Goal: Task Accomplishment & Management: Manage account settings

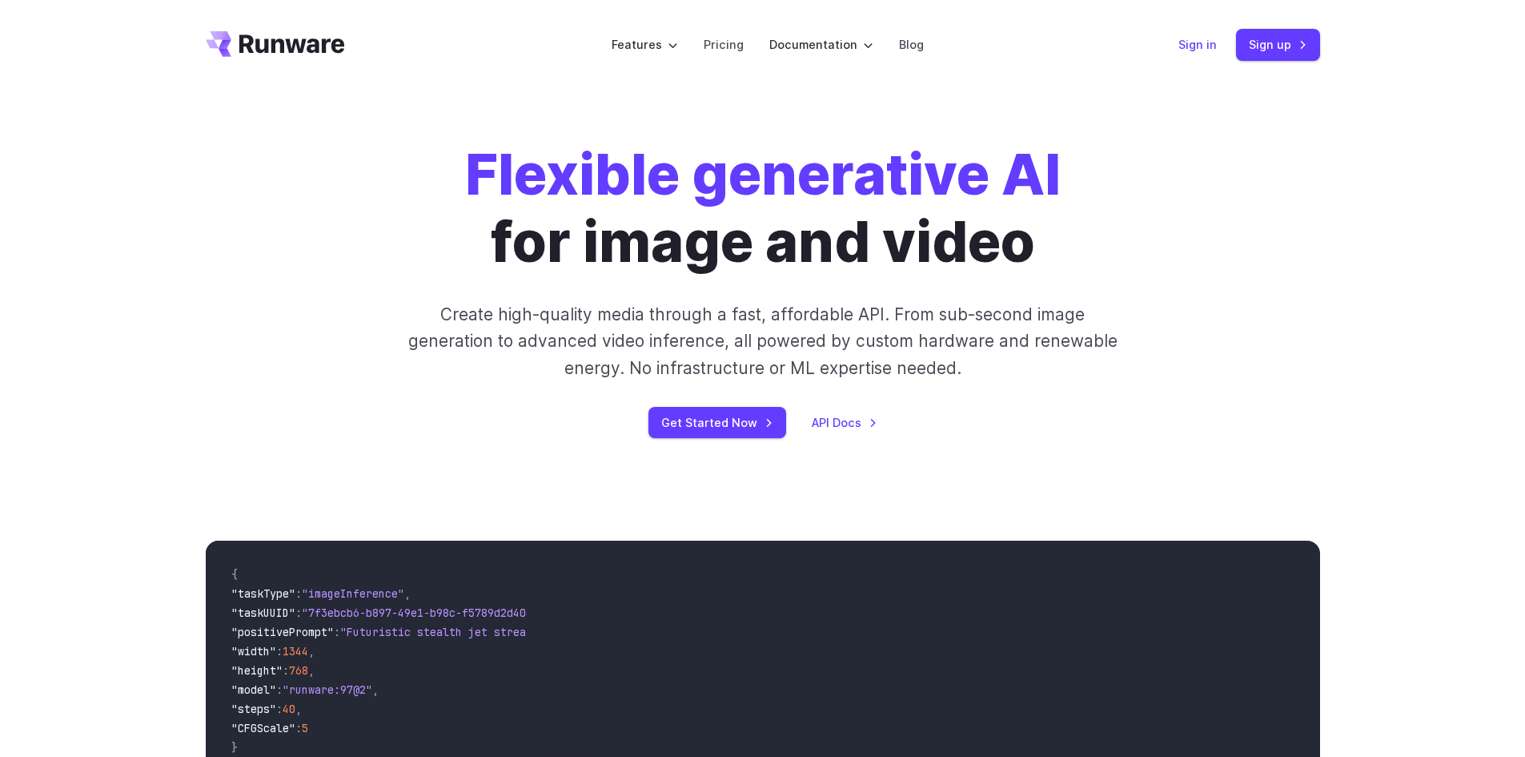
click at [1205, 42] on link "Sign in" at bounding box center [1198, 44] width 38 height 18
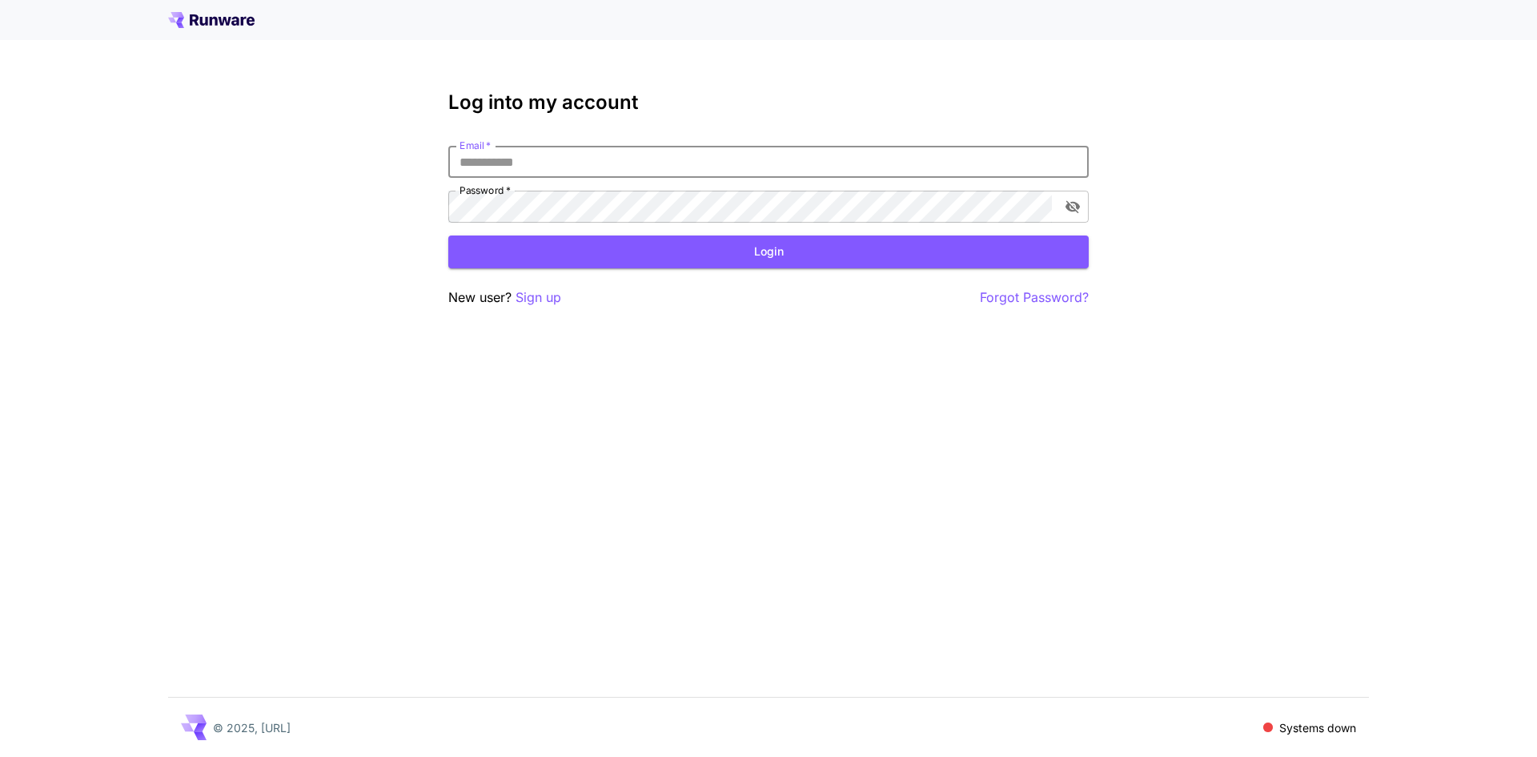
click at [710, 174] on input "Email   *" at bounding box center [768, 162] width 641 height 32
type input "**********"
click at [847, 254] on button "Login" at bounding box center [768, 251] width 641 height 33
